Goal: Task Accomplishment & Management: Manage account settings

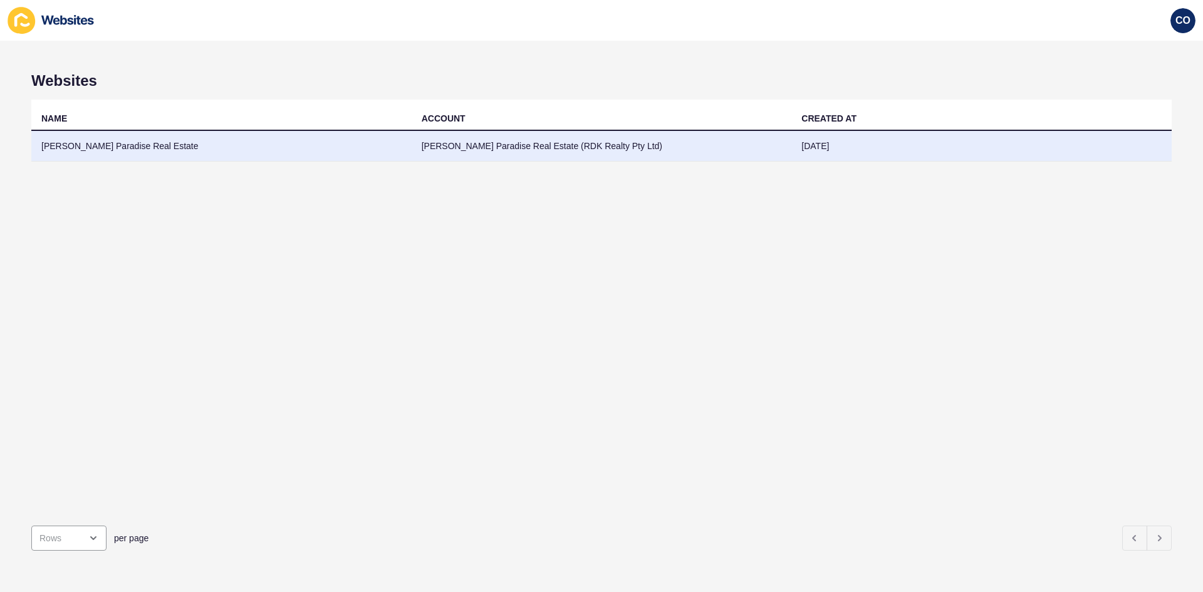
click at [492, 144] on td "[PERSON_NAME] Paradise Real Estate (RDK Realty Pty Ltd)" at bounding box center [602, 146] width 380 height 31
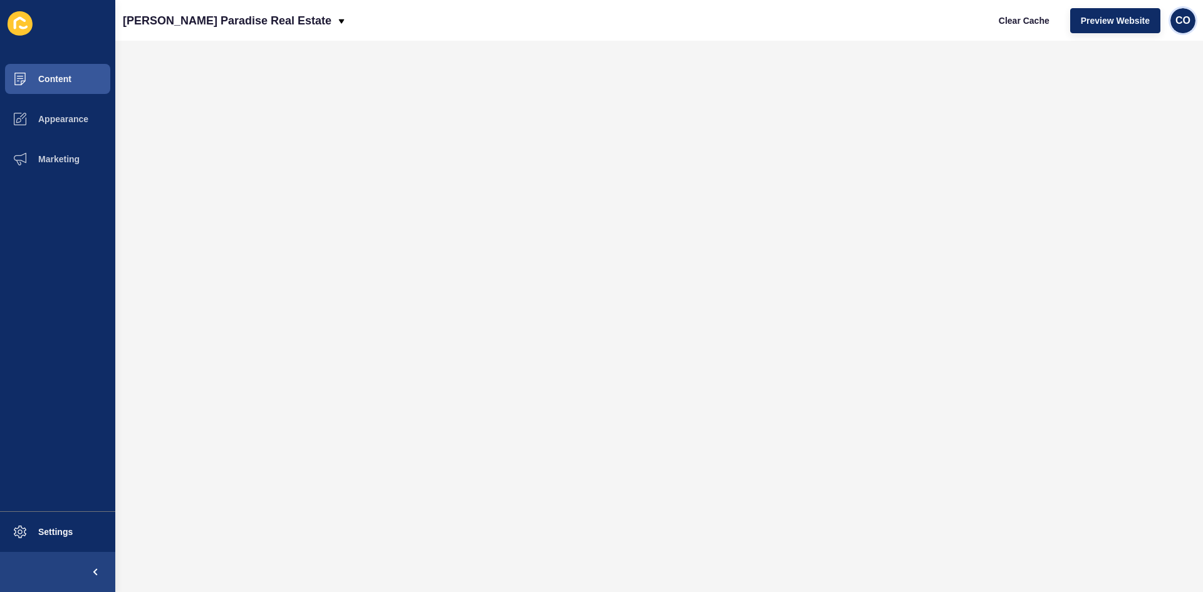
click at [962, 27] on div "CO" at bounding box center [1182, 20] width 25 height 25
click at [962, 105] on link "Logout" at bounding box center [1152, 105] width 92 height 28
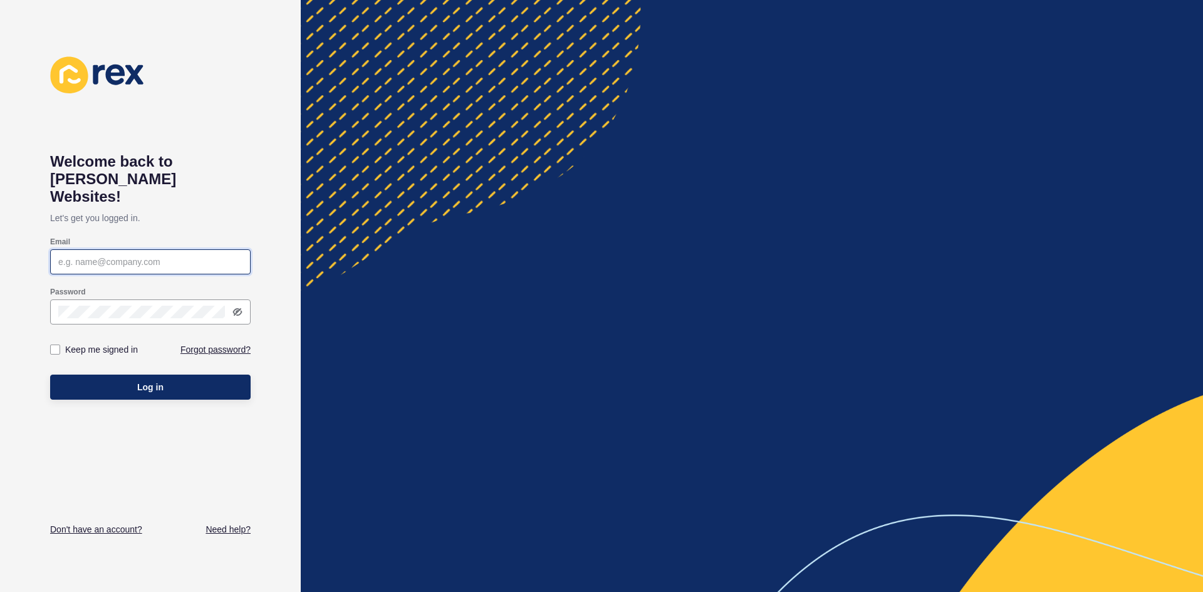
click at [138, 256] on input "Email" at bounding box center [150, 262] width 184 height 13
click at [158, 251] on div at bounding box center [150, 261] width 200 height 25
paste input "[EMAIL_ADDRESS][PERSON_NAME][DOMAIN_NAME]"
type input "[EMAIL_ADDRESS][PERSON_NAME][DOMAIN_NAME]"
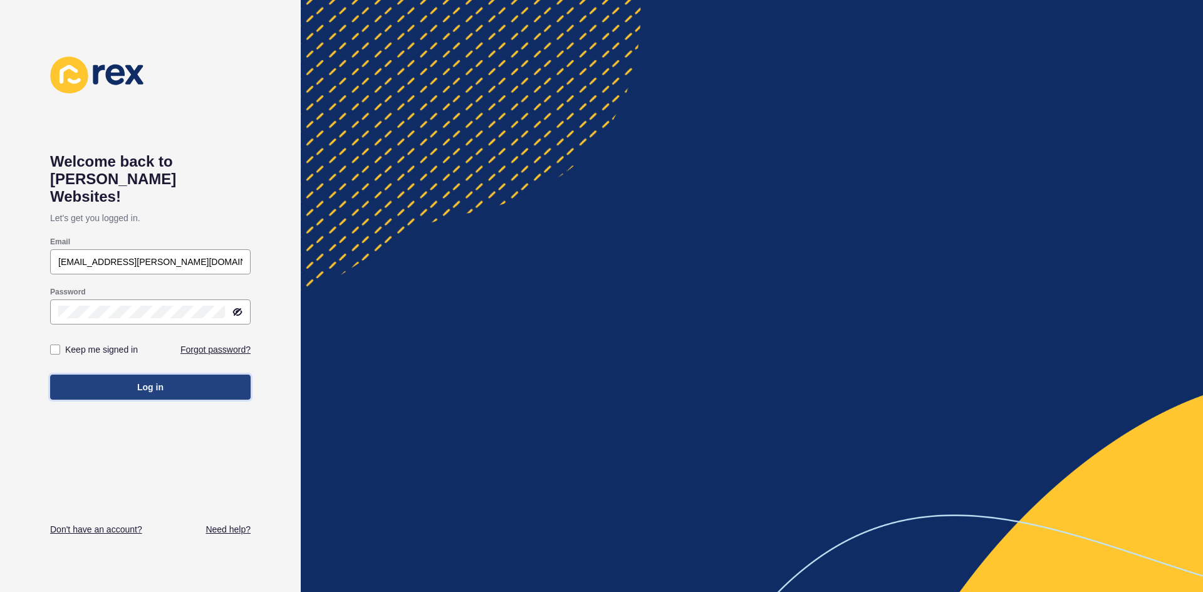
click at [164, 375] on button "Log in" at bounding box center [150, 387] width 200 height 25
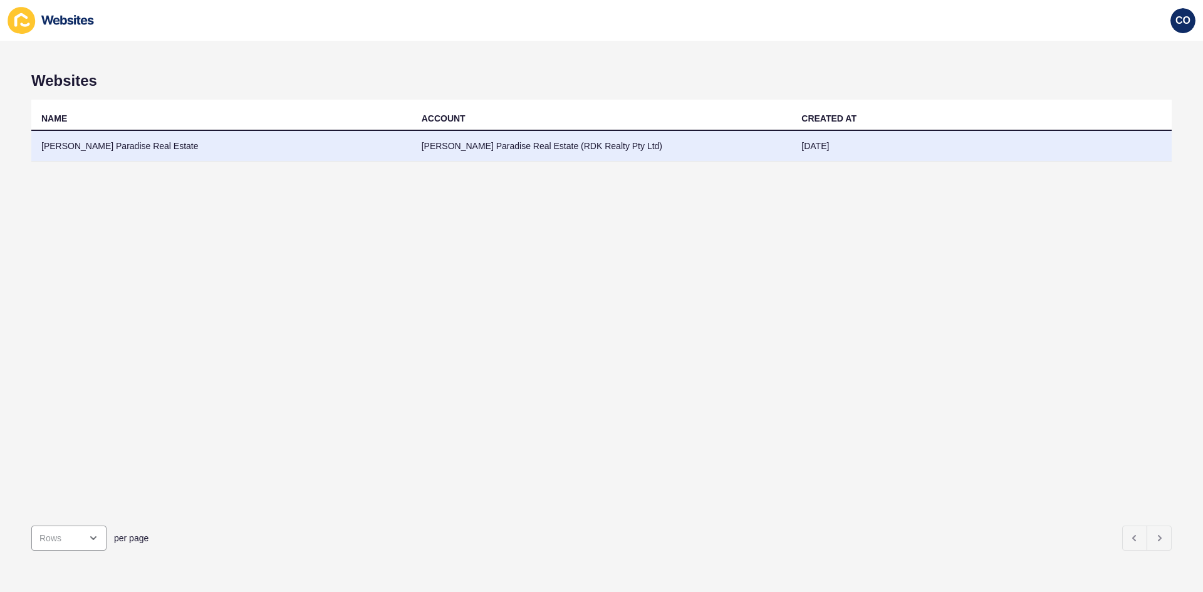
click at [88, 145] on td "[PERSON_NAME] Paradise Real Estate" at bounding box center [221, 146] width 380 height 31
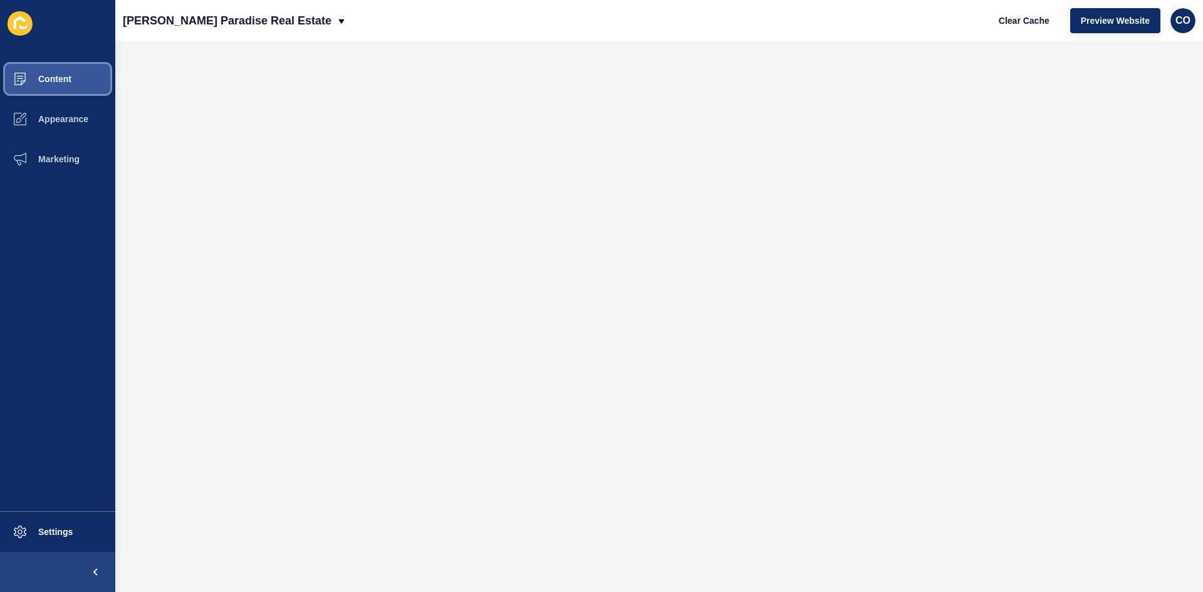
click at [70, 83] on span "Content" at bounding box center [34, 79] width 73 height 10
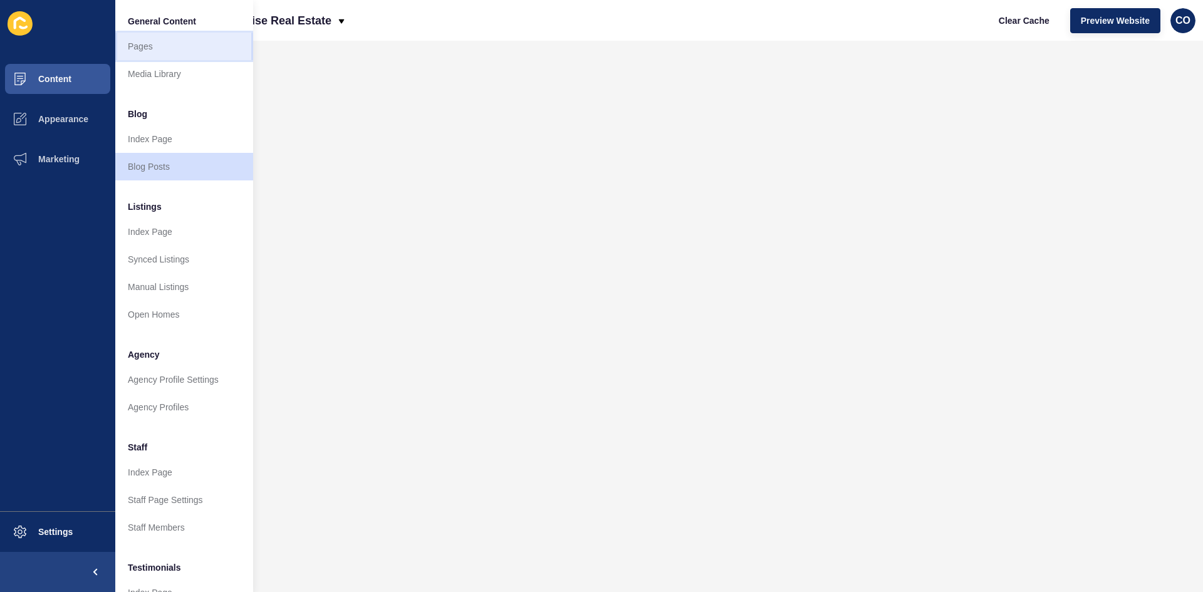
click at [172, 51] on link "Pages" at bounding box center [184, 47] width 138 height 28
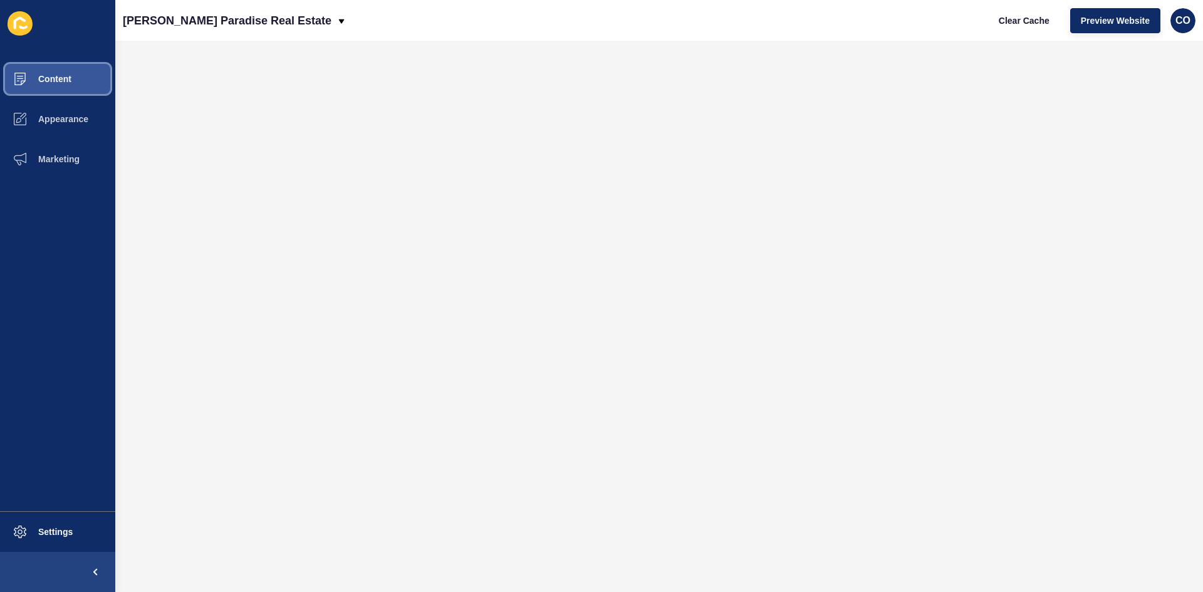
click at [68, 78] on span "Content" at bounding box center [34, 79] width 73 height 10
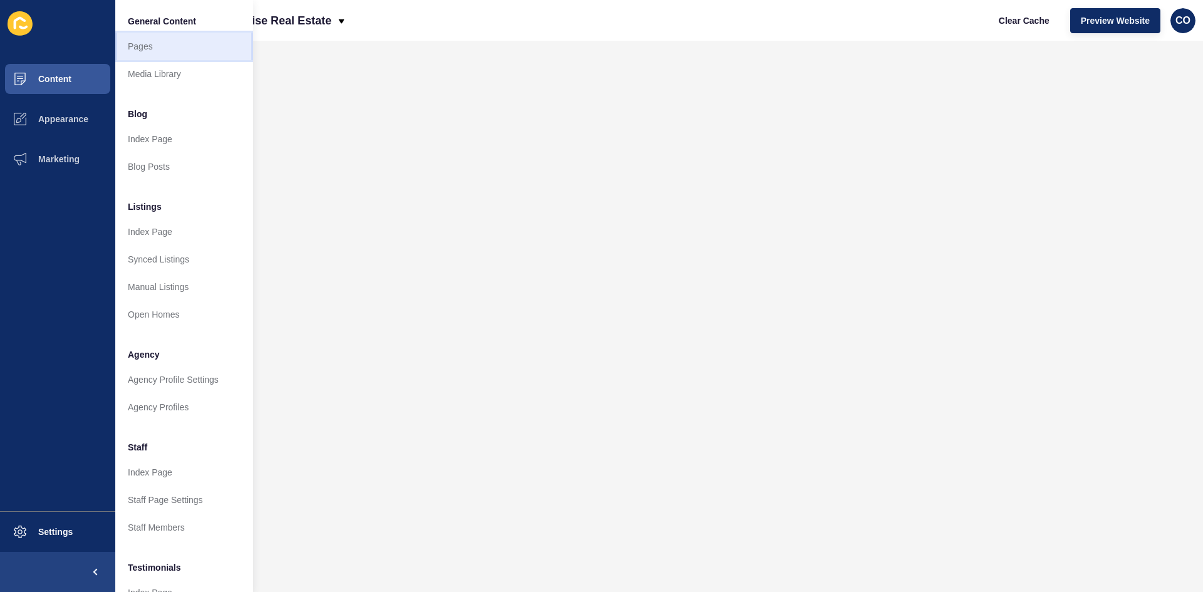
click at [147, 53] on link "Pages" at bounding box center [184, 47] width 138 height 28
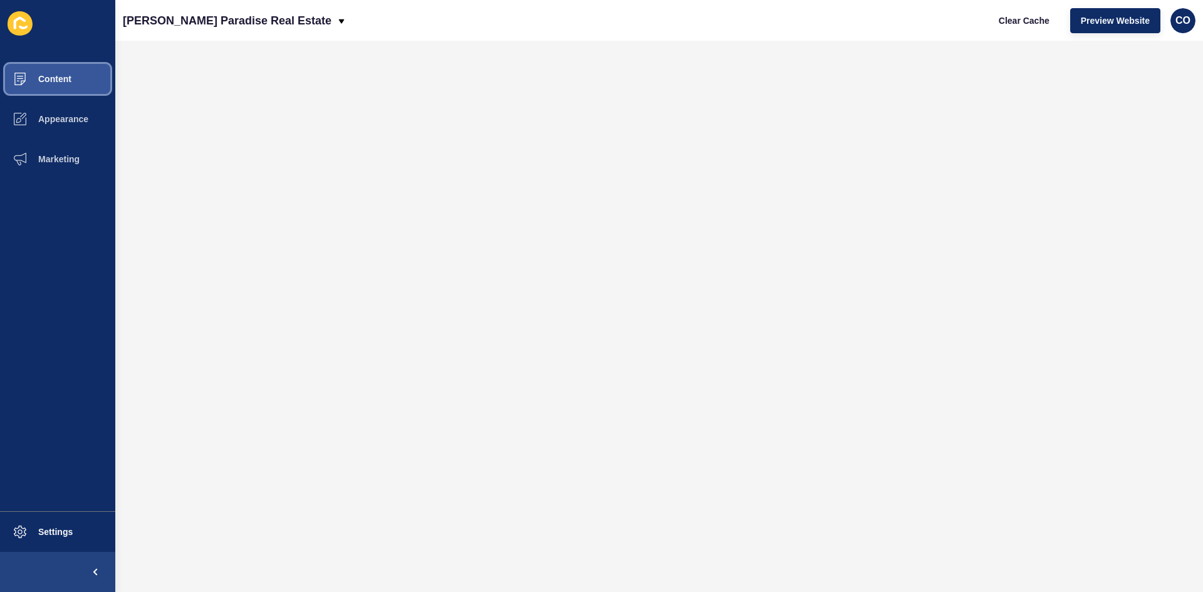
click at [65, 86] on button "Content" at bounding box center [57, 79] width 115 height 40
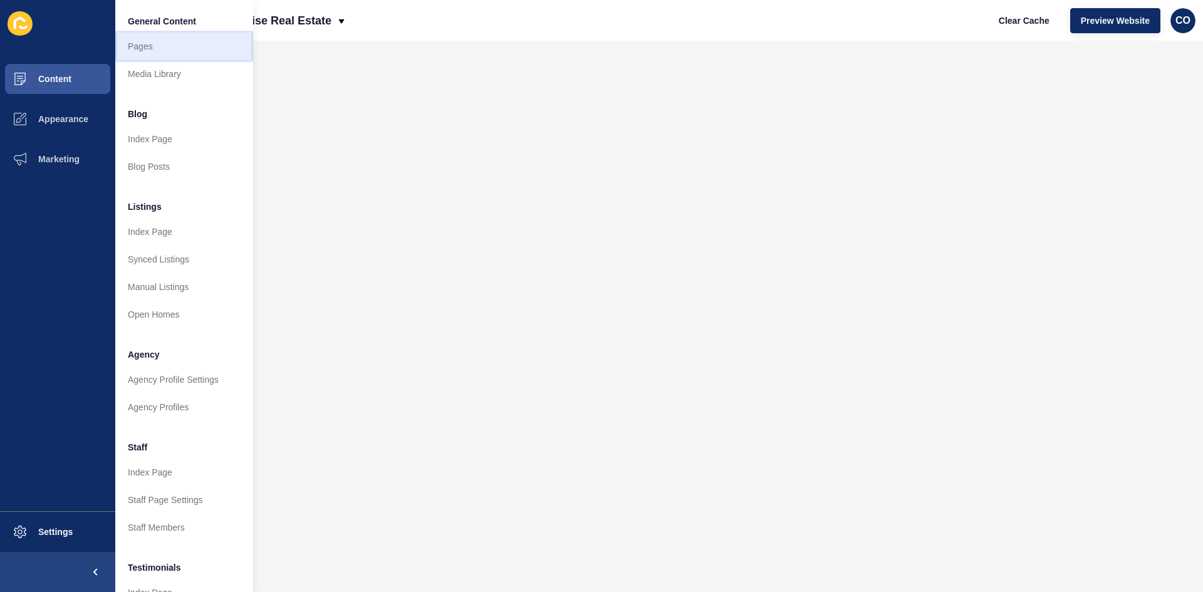
click at [169, 38] on link "Pages" at bounding box center [184, 47] width 138 height 28
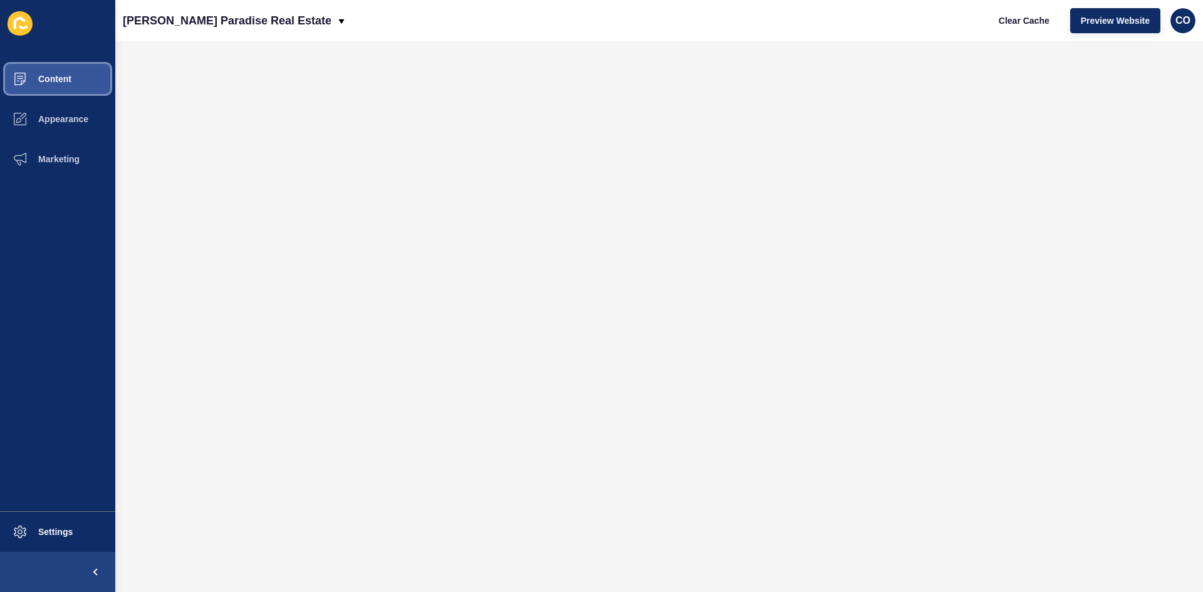
click at [75, 83] on button "Content" at bounding box center [57, 79] width 115 height 40
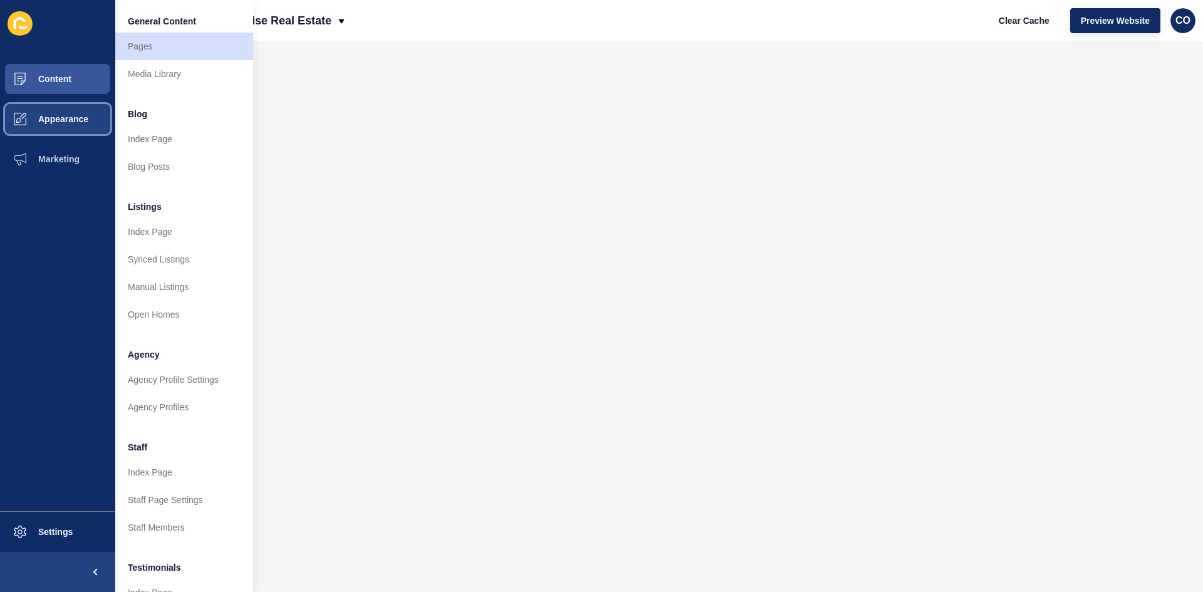
click at [91, 116] on button "Appearance" at bounding box center [57, 119] width 115 height 40
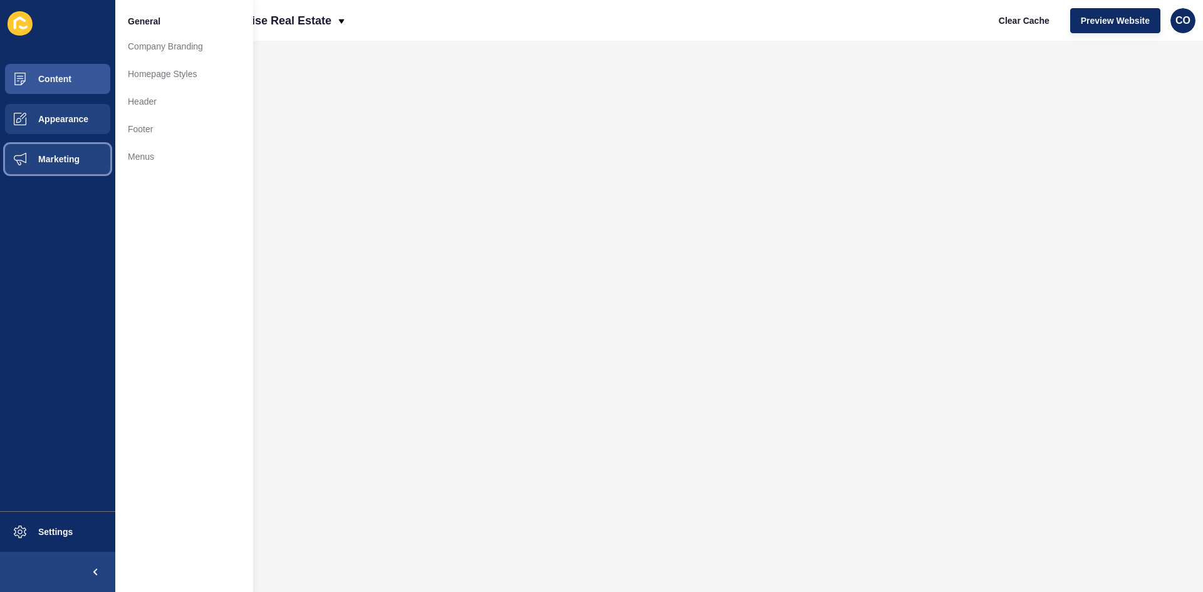
click at [71, 155] on span "Marketing" at bounding box center [38, 159] width 81 height 10
click at [76, 127] on button "Appearance" at bounding box center [57, 119] width 115 height 40
click at [180, 48] on link "Company Branding" at bounding box center [184, 47] width 138 height 28
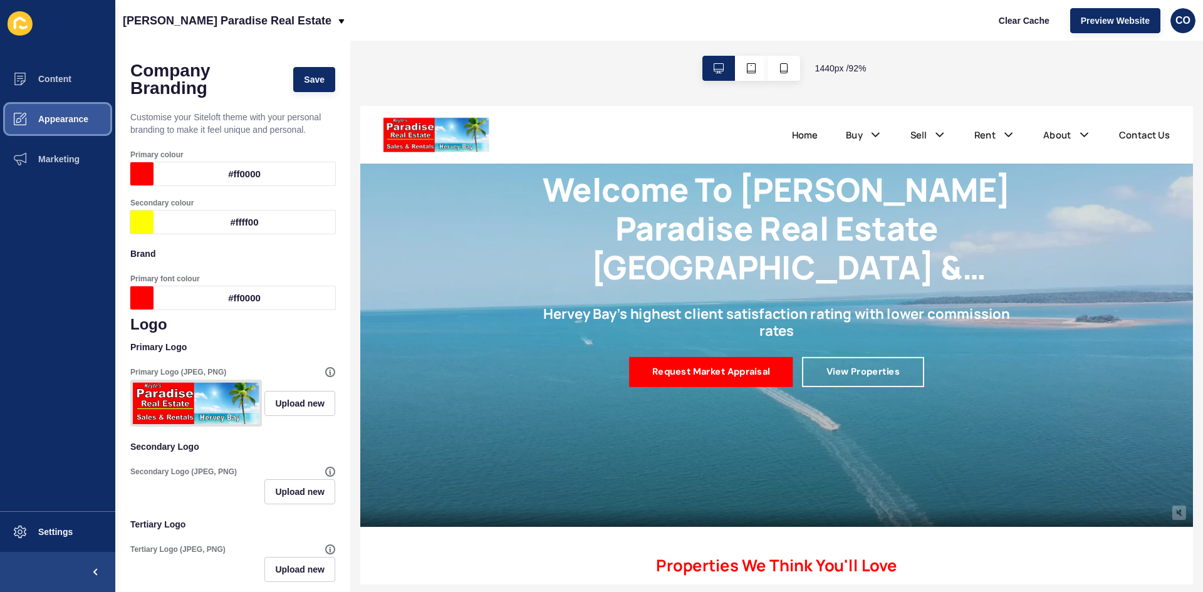
click at [70, 118] on span "Appearance" at bounding box center [43, 119] width 90 height 10
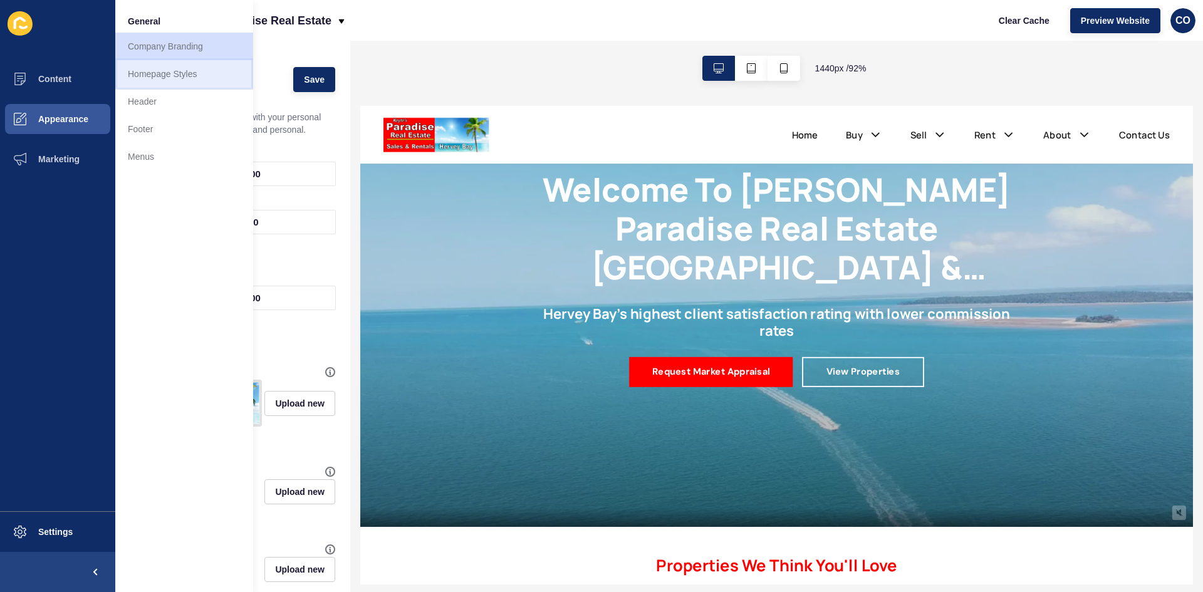
click at [190, 74] on link "Homepage Styles" at bounding box center [184, 74] width 138 height 28
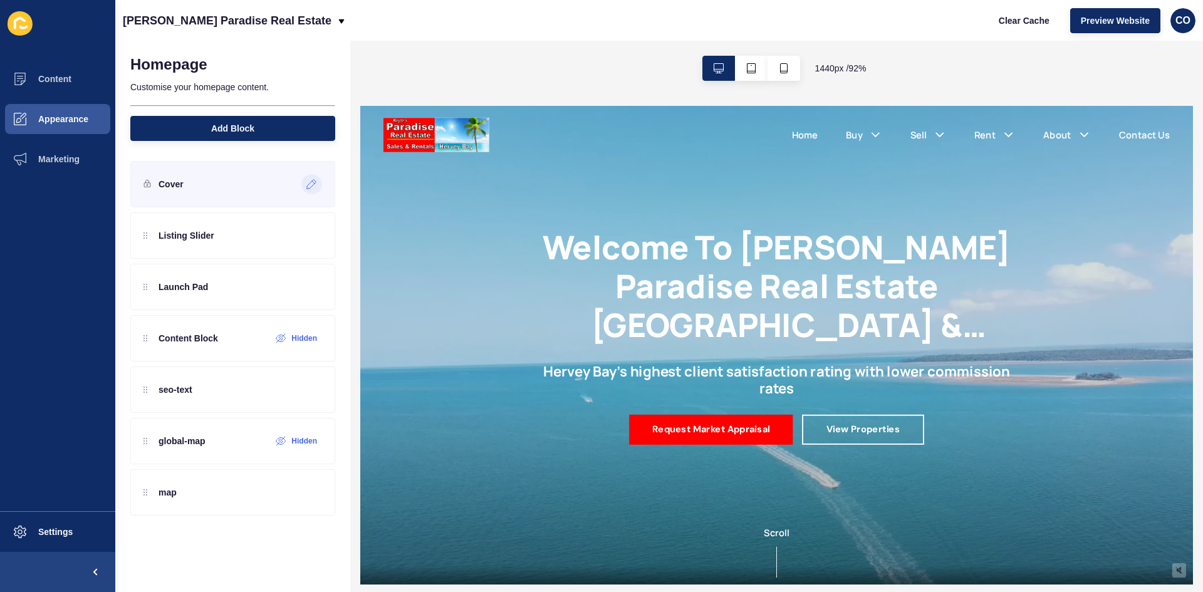
click at [311, 186] on icon at bounding box center [311, 184] width 11 height 10
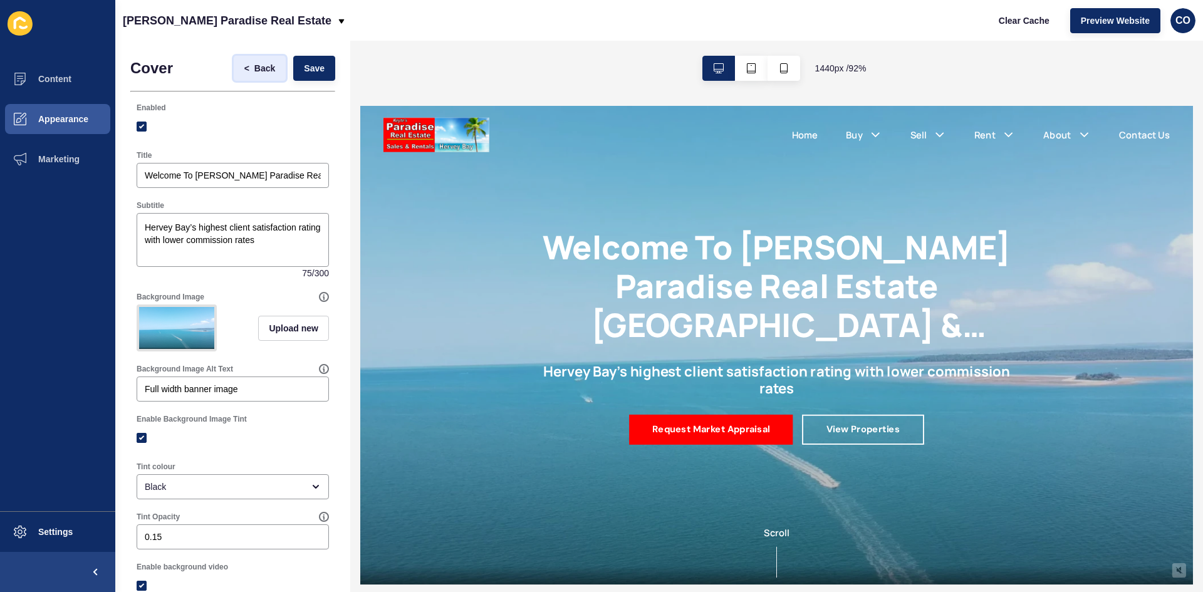
click at [254, 72] on span "Back" at bounding box center [264, 68] width 21 height 13
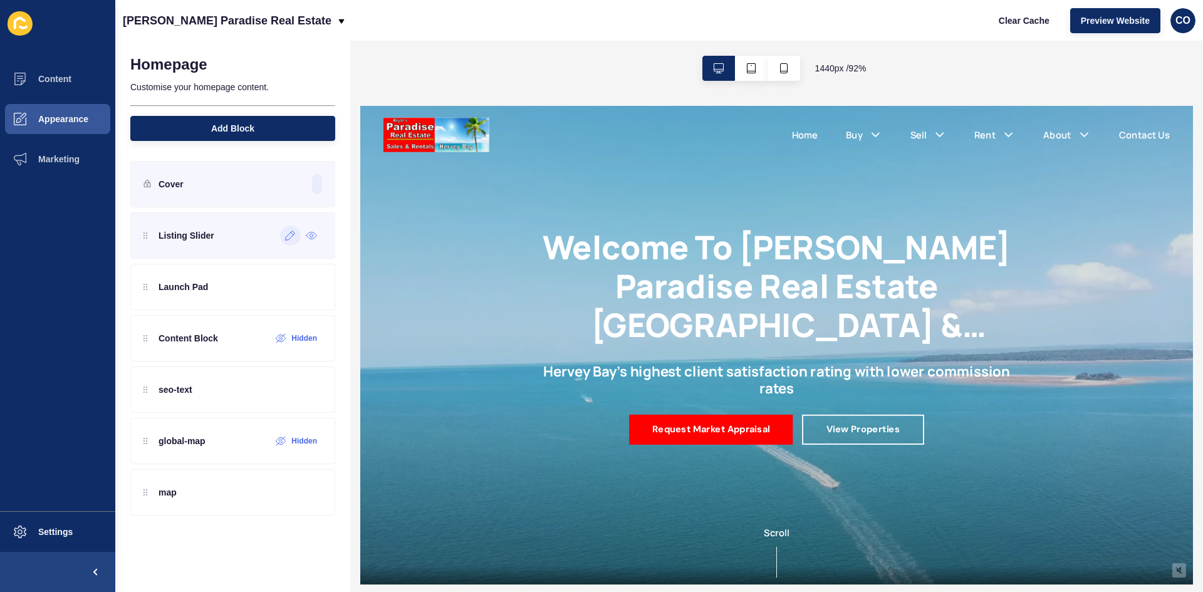
click at [286, 244] on div at bounding box center [290, 236] width 21 height 20
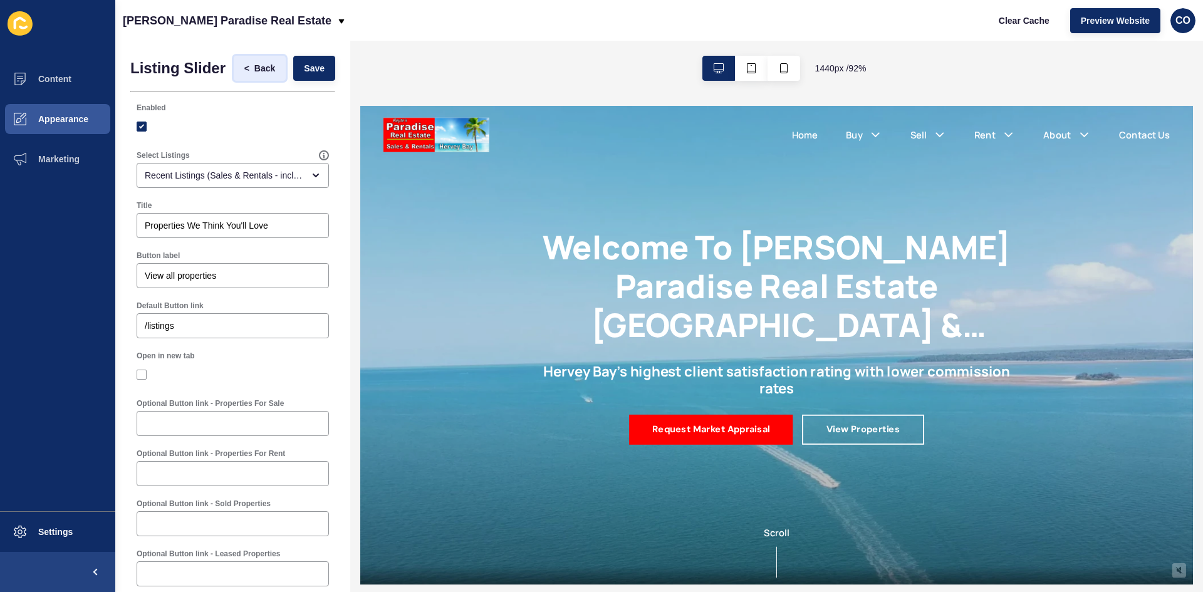
click at [254, 74] on span "Back" at bounding box center [264, 68] width 21 height 13
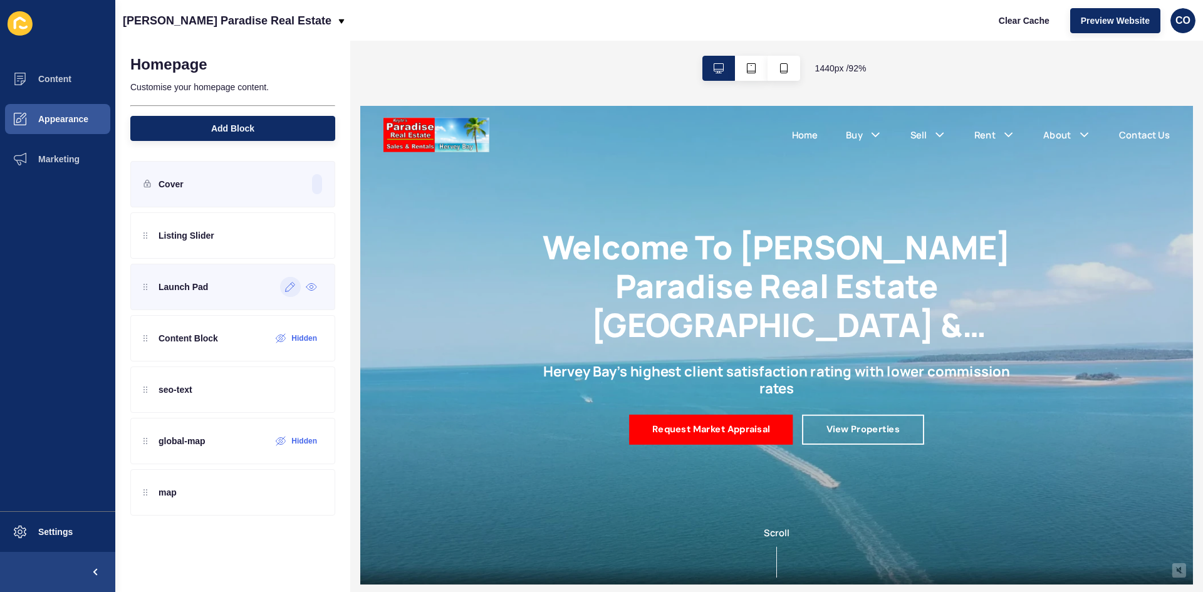
click at [286, 293] on div at bounding box center [290, 287] width 21 height 20
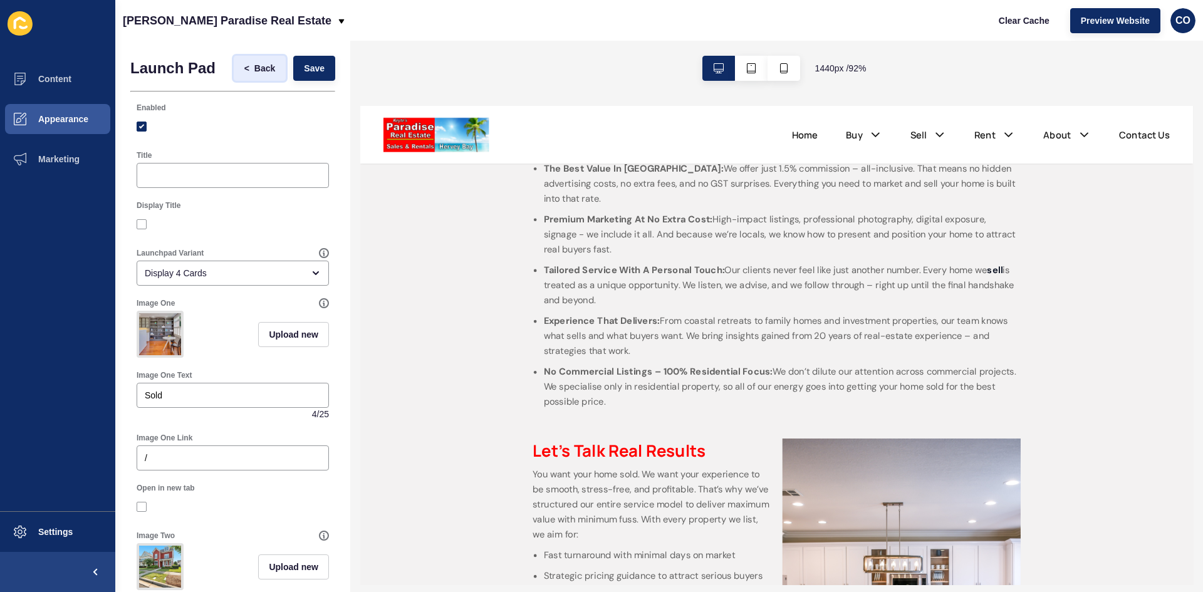
click at [256, 67] on span "Back" at bounding box center [264, 68] width 21 height 13
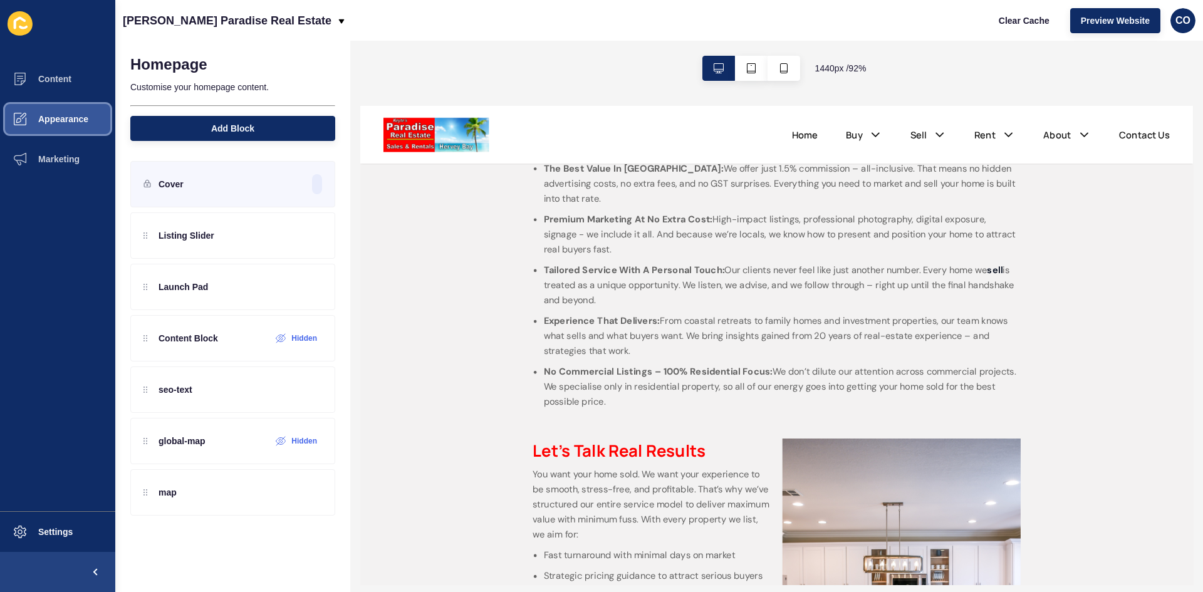
click at [68, 119] on span "Appearance" at bounding box center [43, 119] width 90 height 10
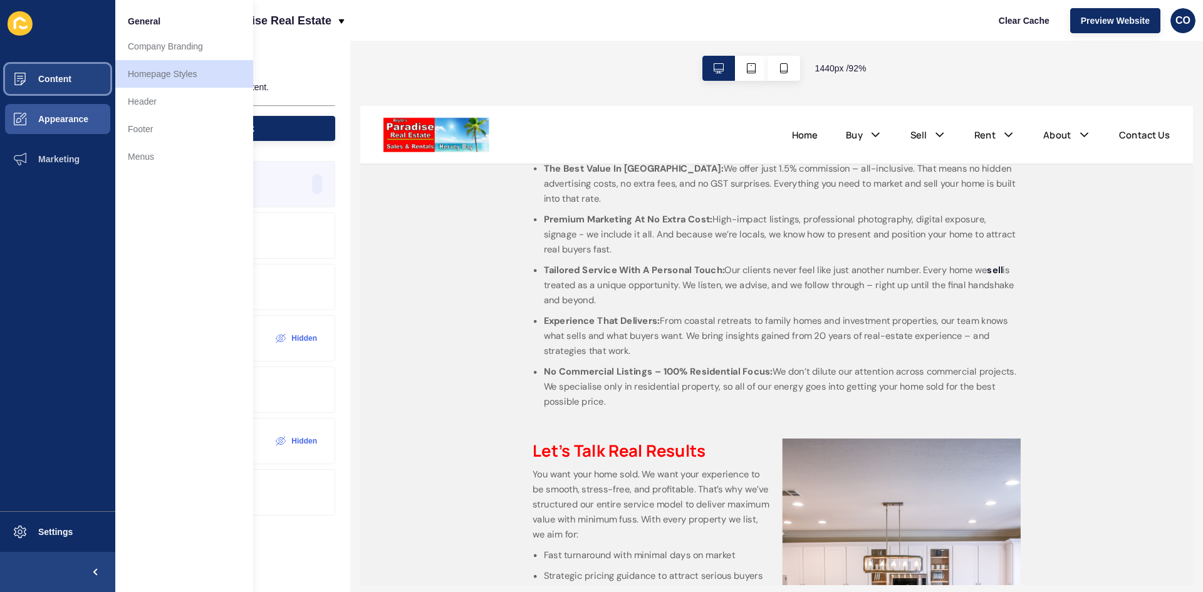
click at [67, 80] on span "Content" at bounding box center [34, 79] width 73 height 10
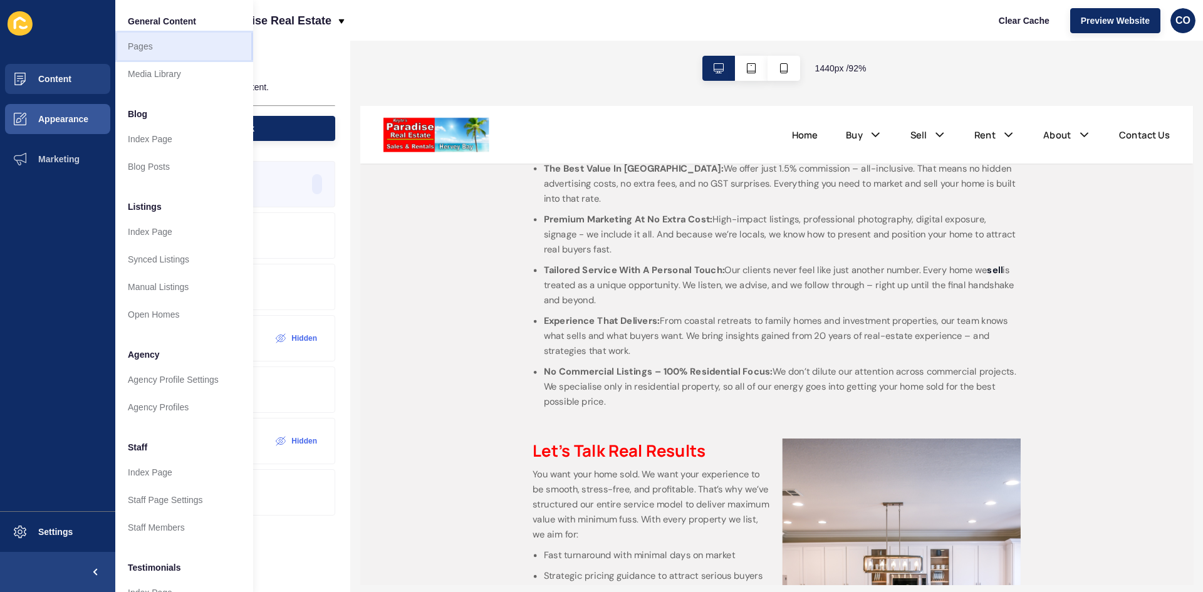
click at [138, 50] on link "Pages" at bounding box center [184, 47] width 138 height 28
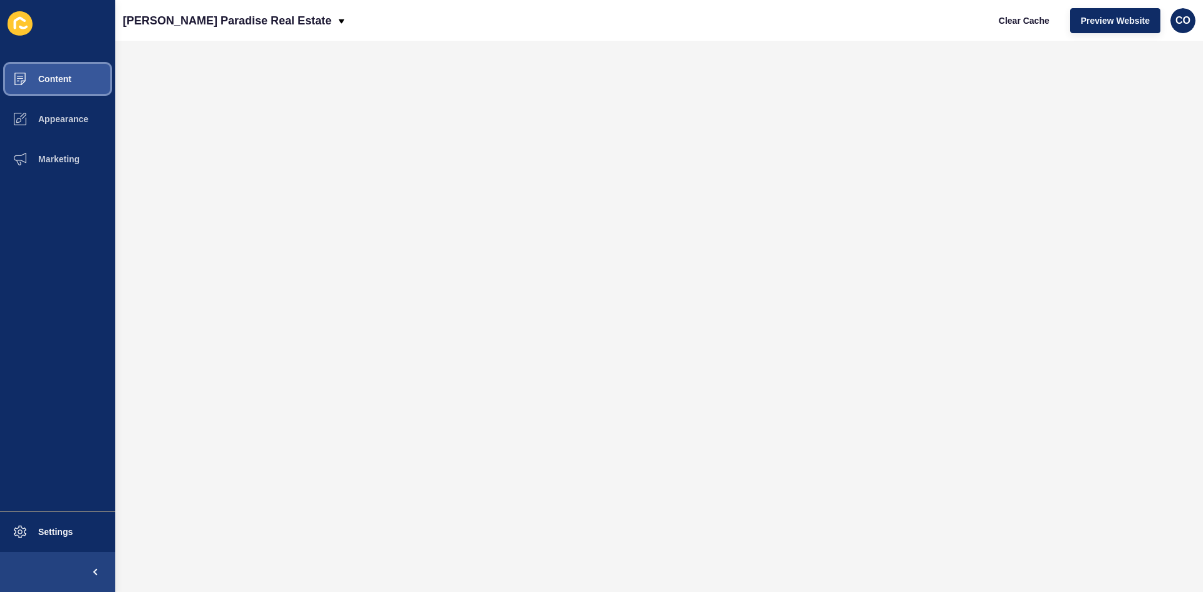
click at [80, 86] on button "Content" at bounding box center [57, 79] width 115 height 40
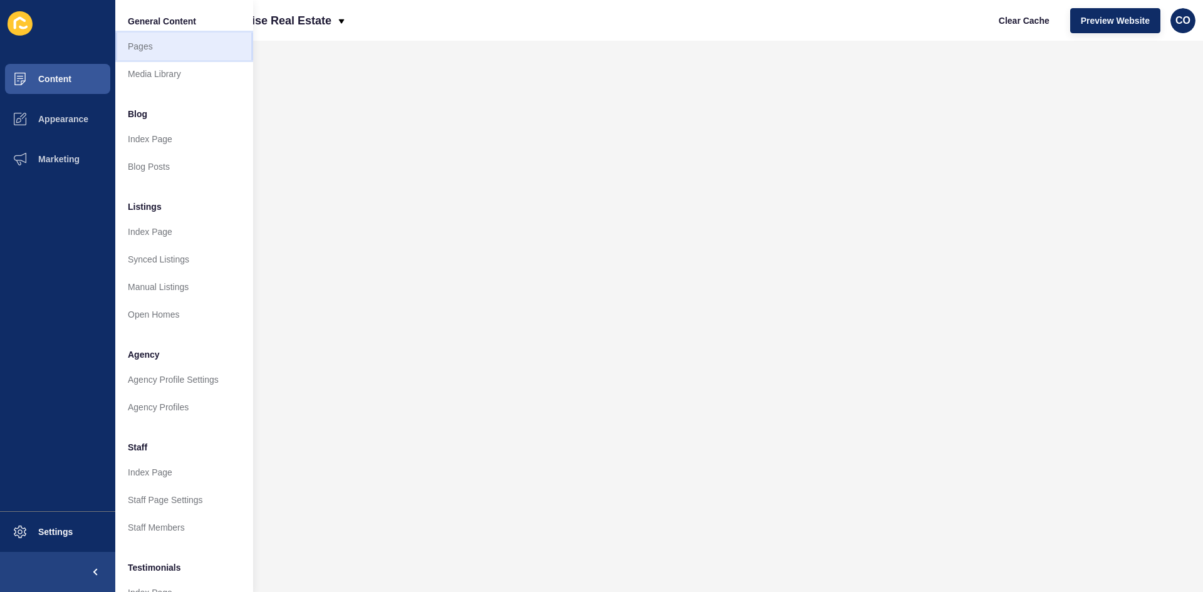
click at [165, 46] on link "Pages" at bounding box center [184, 47] width 138 height 28
